Goal: Task Accomplishment & Management: Use online tool/utility

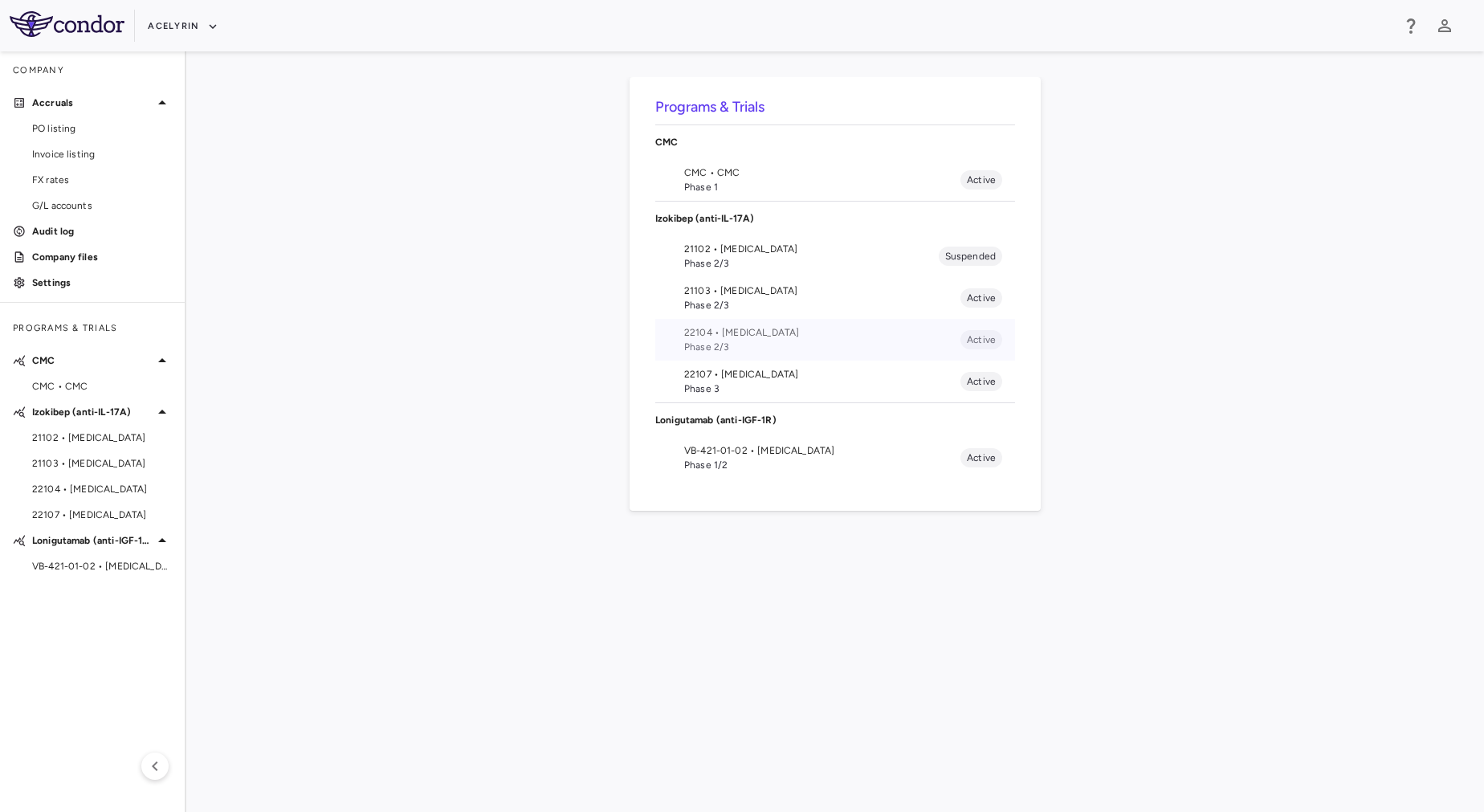
click at [756, 345] on span "Phase 2/3" at bounding box center [822, 347] width 277 height 14
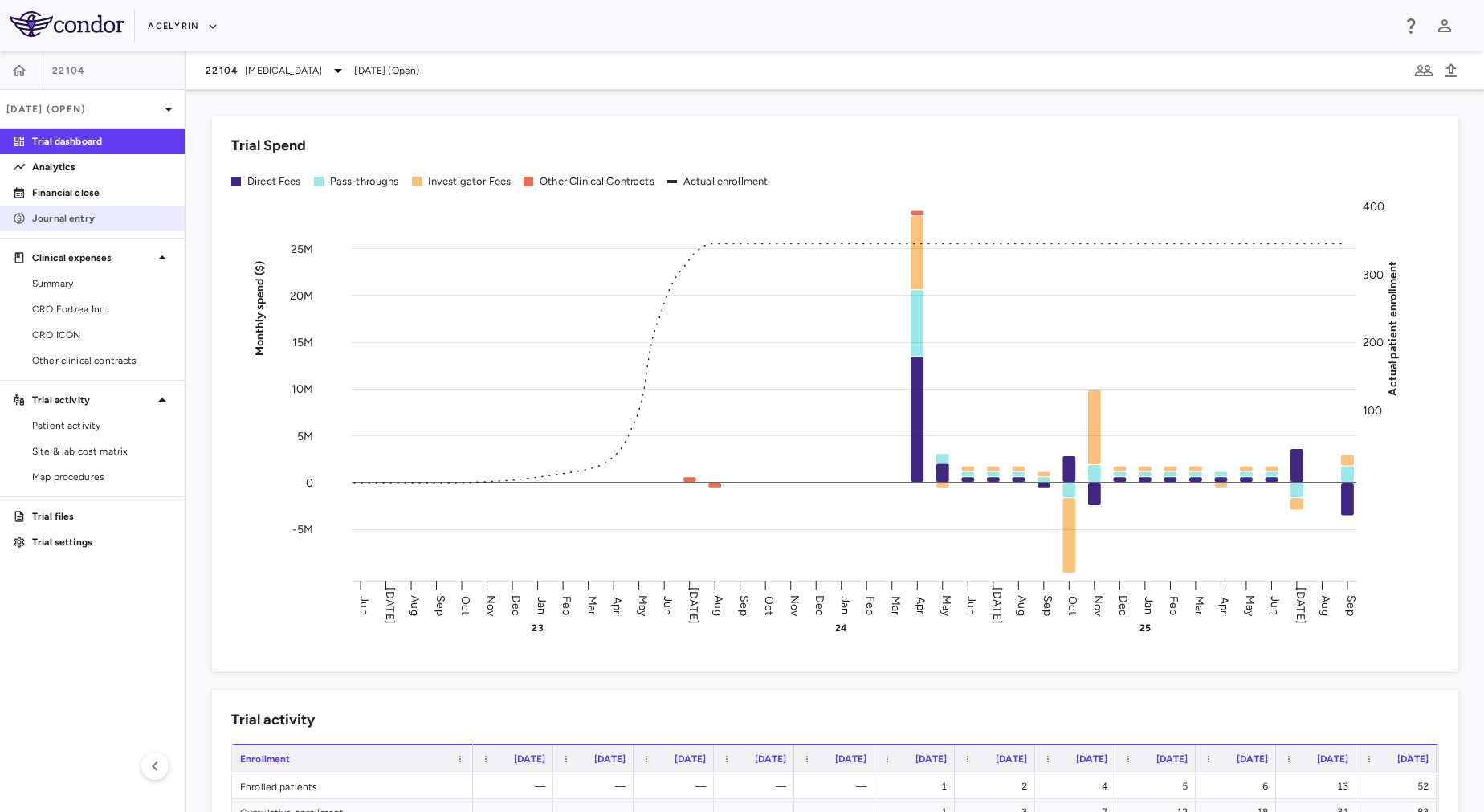
click at [92, 216] on p "Journal entry" at bounding box center [102, 218] width 140 height 14
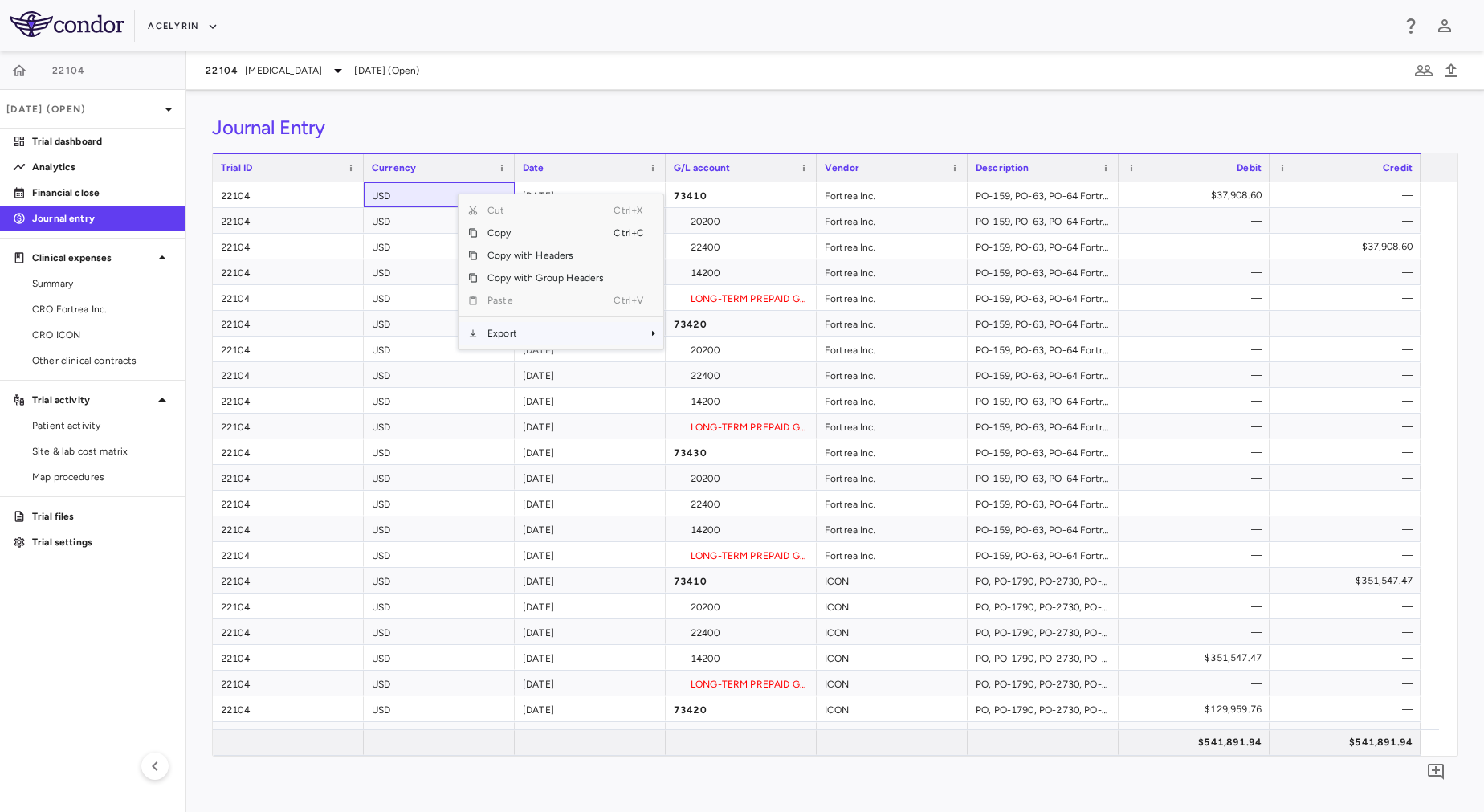
click at [554, 338] on span "Export" at bounding box center [546, 333] width 136 height 23
click at [735, 361] on span "Excel Export" at bounding box center [718, 361] width 76 height 23
click at [734, 123] on div "Journal Entry" at bounding box center [835, 127] width 1246 height 24
